Goal: Task Accomplishment & Management: Manage account settings

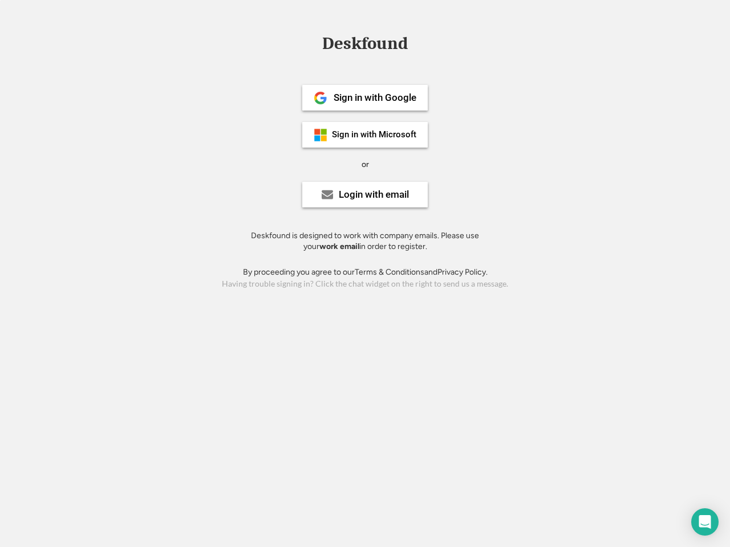
click at [365, 163] on div "or" at bounding box center [365, 164] width 7 height 11
click at [365, 46] on div "Deskfound" at bounding box center [364, 44] width 97 height 18
click at [312, 43] on div "Deskfound" at bounding box center [365, 46] width 730 height 22
click at [365, 46] on div "Deskfound" at bounding box center [364, 44] width 97 height 18
click at [365, 164] on div "or" at bounding box center [365, 164] width 7 height 11
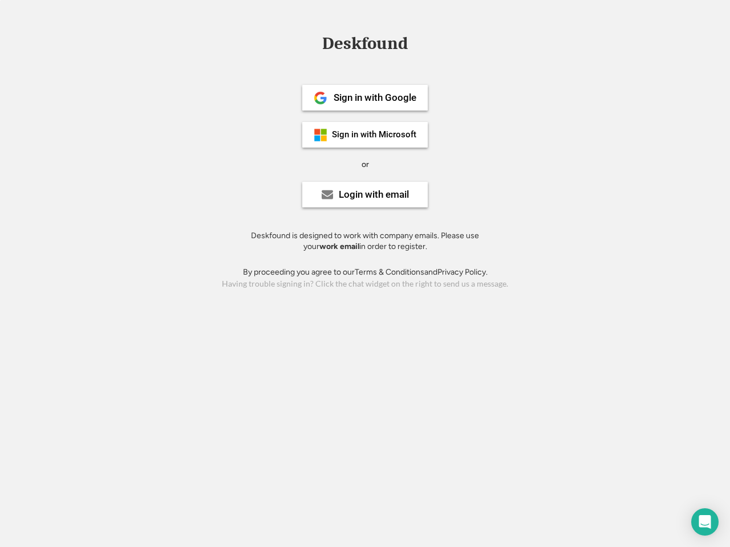
click at [365, 98] on div "Sign in with Google" at bounding box center [375, 98] width 83 height 10
click at [375, 98] on div "Sign in with Google" at bounding box center [375, 98] width 83 height 10
click at [320, 98] on img at bounding box center [321, 98] width 14 height 14
click at [365, 135] on div "Sign in with Microsoft" at bounding box center [374, 135] width 84 height 9
click at [375, 135] on div "Sign in with Microsoft" at bounding box center [374, 135] width 84 height 9
